Goal: Task Accomplishment & Management: Complete application form

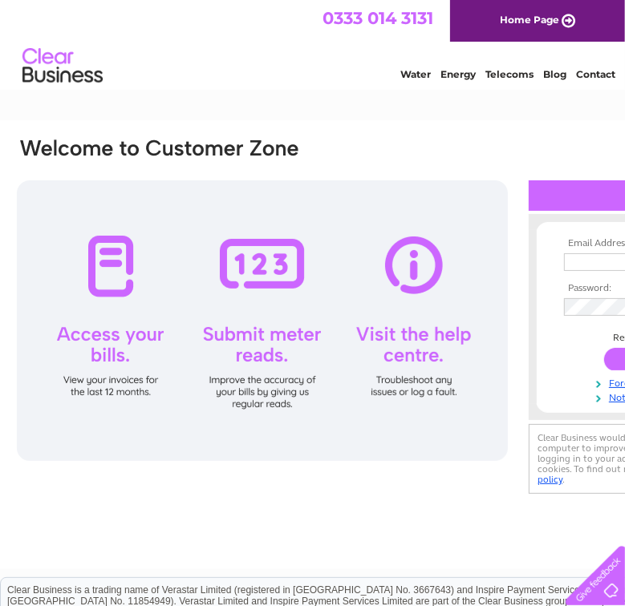
paste input "EH54 5HW"
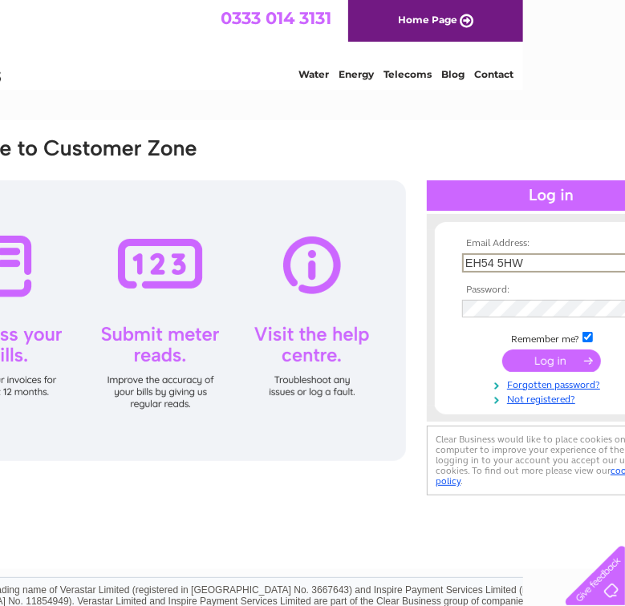
click at [491, 265] on input "EH54 5HW" at bounding box center [545, 262] width 167 height 19
type input "EH54 5HW"
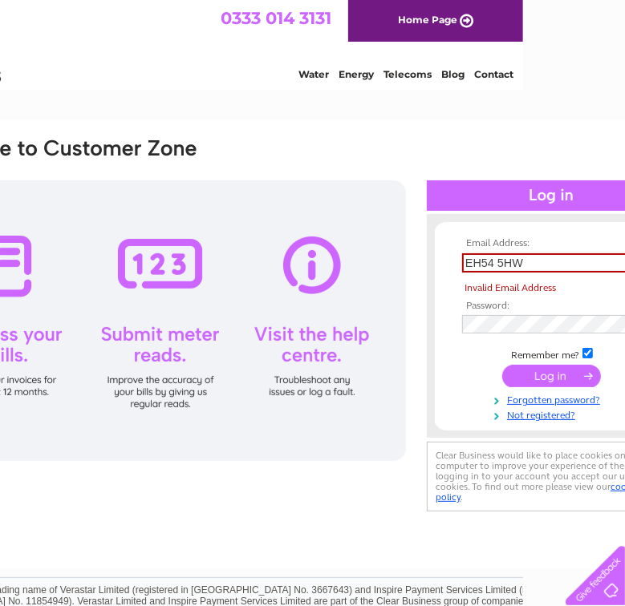
scroll to position [0, 0]
drag, startPoint x: 491, startPoint y: 265, endPoint x: 529, endPoint y: 364, distance: 106.7
click at [529, 364] on td at bounding box center [551, 376] width 186 height 30
drag, startPoint x: 540, startPoint y: 266, endPoint x: 394, endPoint y: 284, distance: 147.1
click at [435, 261] on form "Email Address: EH54 5HW Invalid Email Address Password: Forgotten password?" at bounding box center [551, 330] width 233 height 184
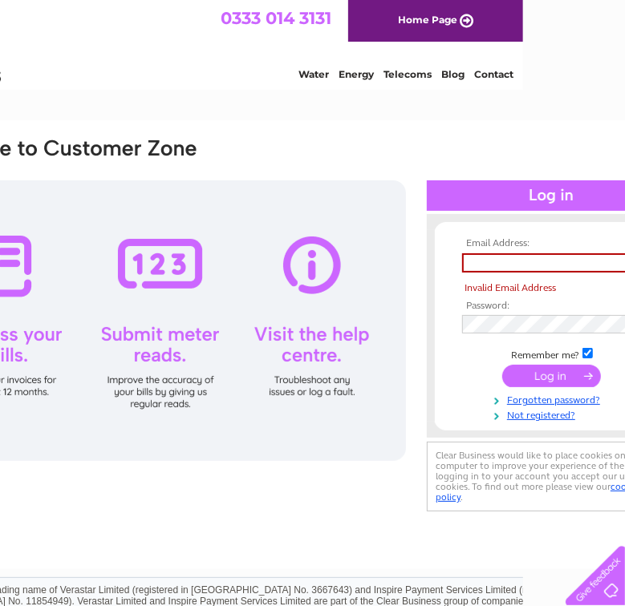
click at [422, 24] on link "Home Page" at bounding box center [436, 21] width 175 height 42
